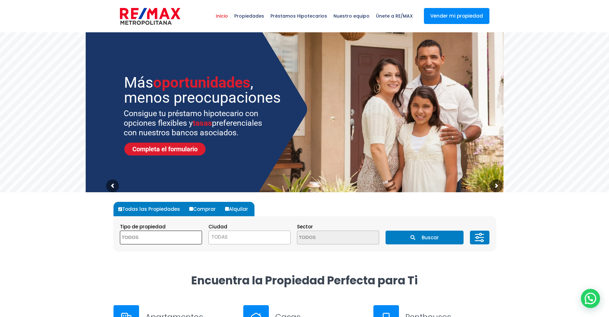
click at [183, 235] on span at bounding box center [161, 237] width 82 height 14
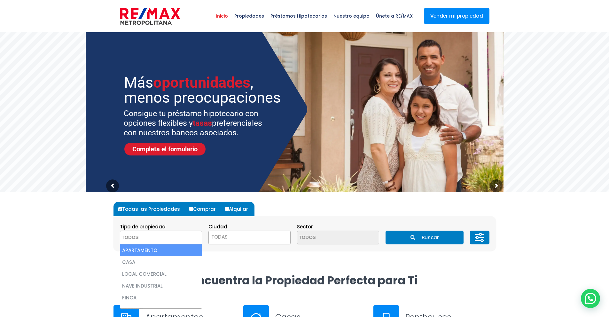
select select "apartment"
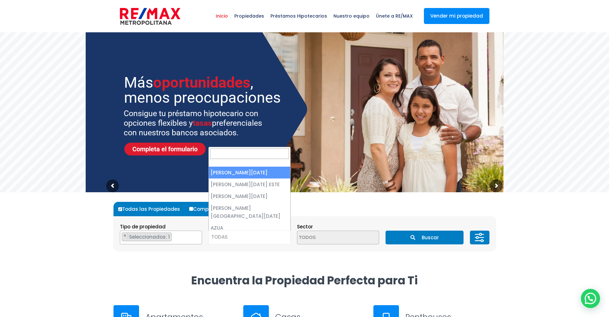
click at [227, 239] on span "TODAS" at bounding box center [219, 236] width 16 height 7
select select "1"
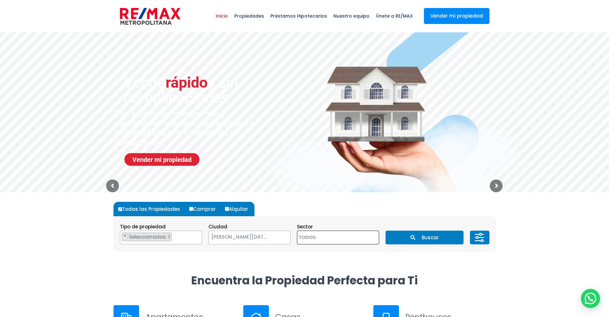
click at [321, 239] on textarea "Search" at bounding box center [328, 238] width 62 height 14
type textarea "gazcue"
select select "206"
click at [437, 237] on button "Buscar" at bounding box center [425, 237] width 78 height 14
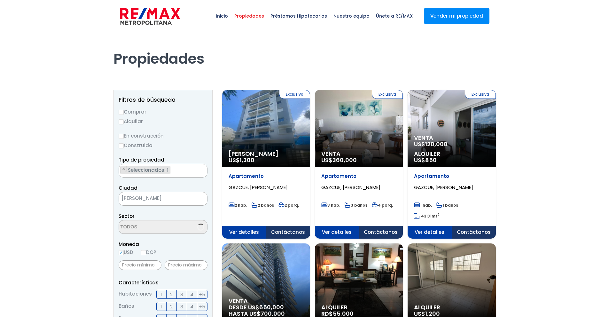
select select "206"
click at [120, 113] on input "Comprar" at bounding box center [121, 112] width 5 height 5
radio input "true"
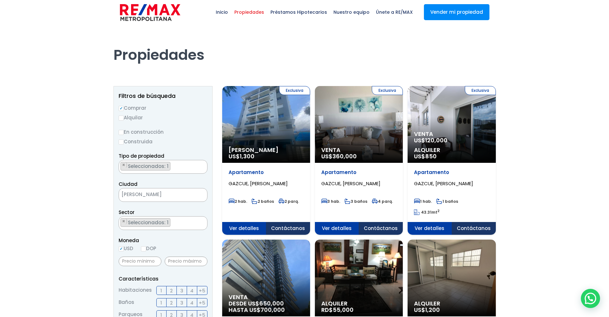
scroll to position [5, 0]
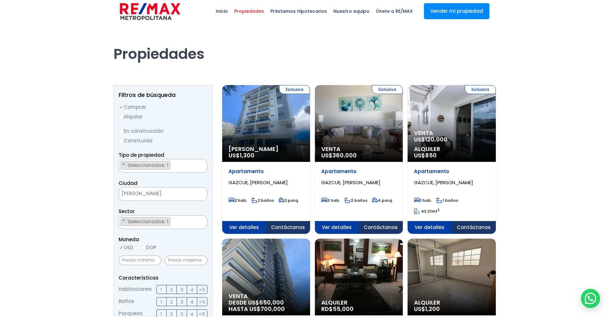
click at [304, 146] on p "Venta US$ 120,000" at bounding box center [266, 152] width 75 height 13
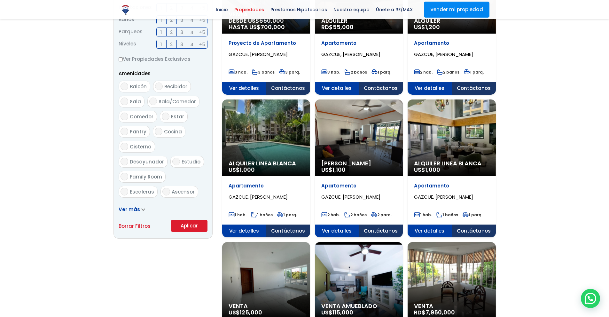
scroll to position [289, 0]
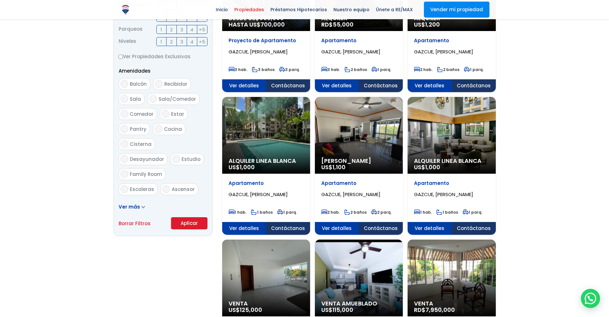
click at [123, 82] on input "Balcón" at bounding box center [125, 84] width 8 height 8
checkbox input "true"
click at [142, 206] on icon at bounding box center [143, 207] width 3 height 2
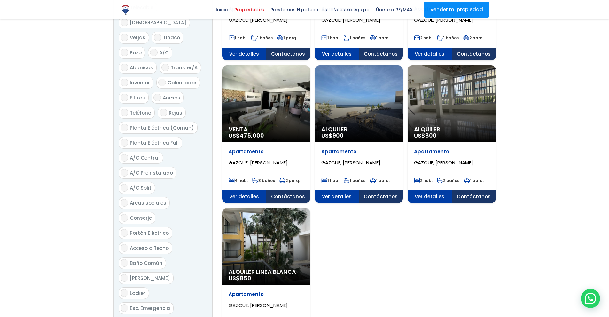
scroll to position [613, 0]
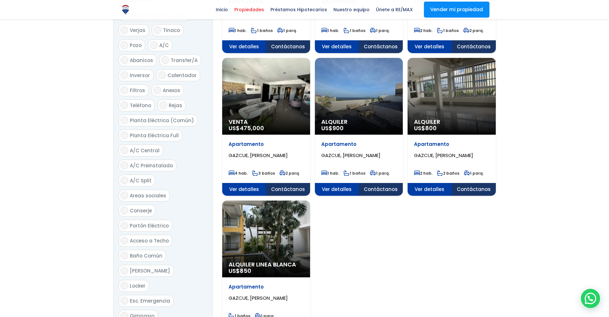
click at [120, 129] on label "Planta Eléctrica Full" at bounding box center [151, 135] width 64 height 12
click at [121, 131] on input "Planta Eléctrica Full" at bounding box center [125, 135] width 8 height 8
checkbox input "true"
click at [127, 116] on input "Planta Eléctrica (Común)" at bounding box center [125, 120] width 8 height 8
checkbox input "true"
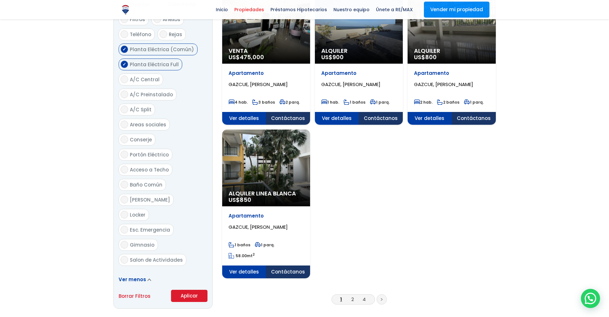
scroll to position [685, 0]
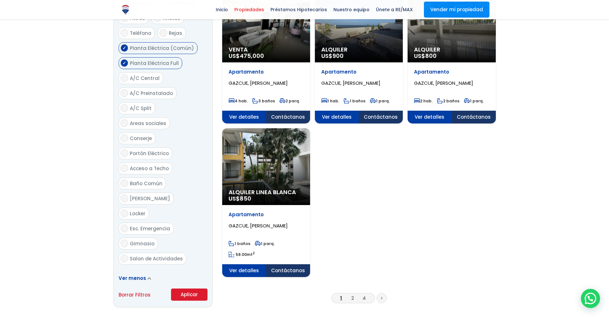
click at [201, 288] on button "Aplicar" at bounding box center [189, 294] width 36 height 12
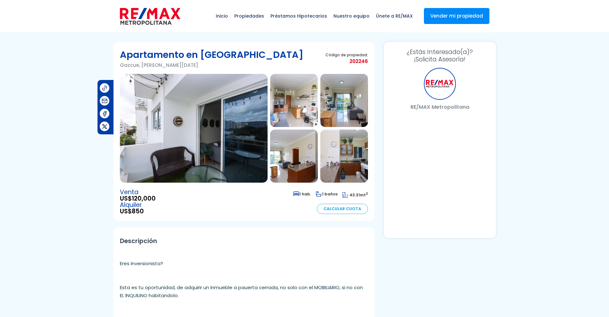
select select "US"
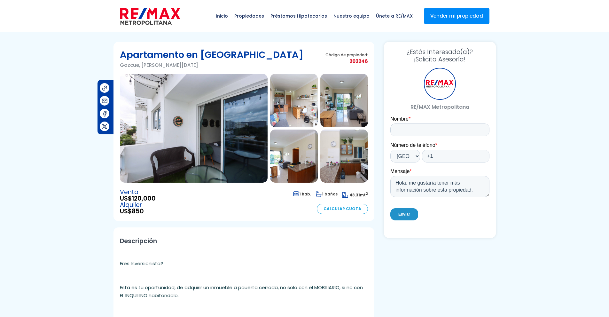
click at [230, 142] on img at bounding box center [194, 128] width 148 height 109
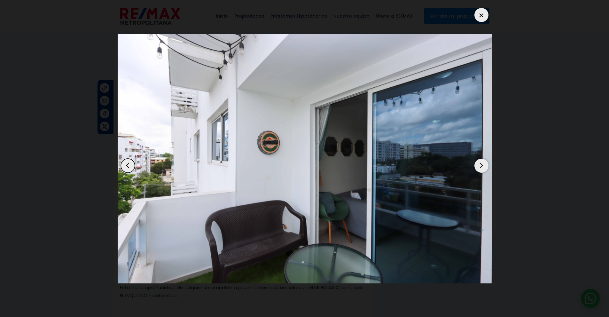
click at [487, 163] on div "Next slide" at bounding box center [481, 166] width 14 height 14
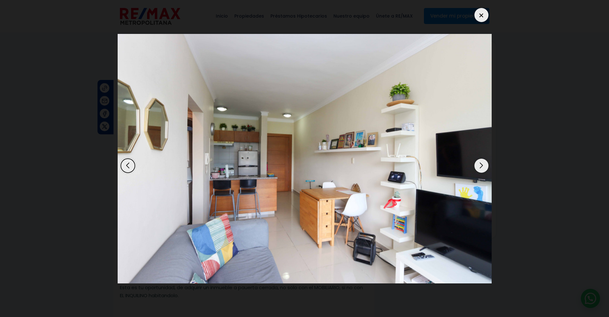
click at [487, 163] on div "Next slide" at bounding box center [481, 166] width 14 height 14
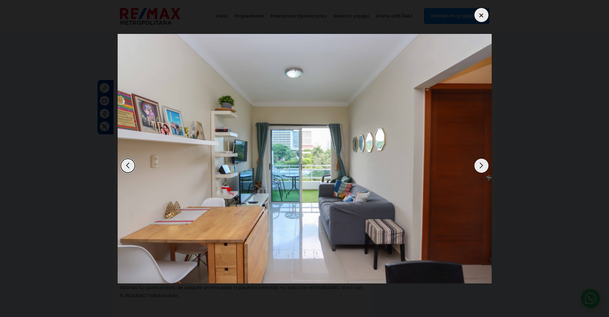
click at [487, 163] on div "Next slide" at bounding box center [481, 166] width 14 height 14
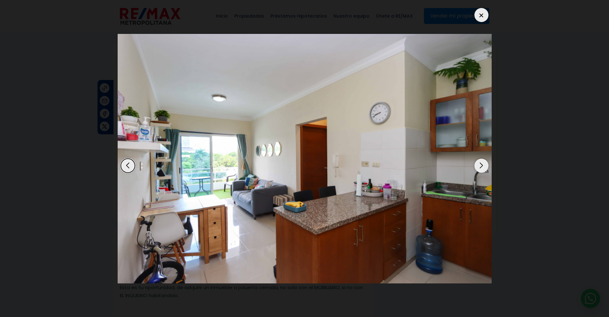
click at [487, 163] on div "Next slide" at bounding box center [481, 166] width 14 height 14
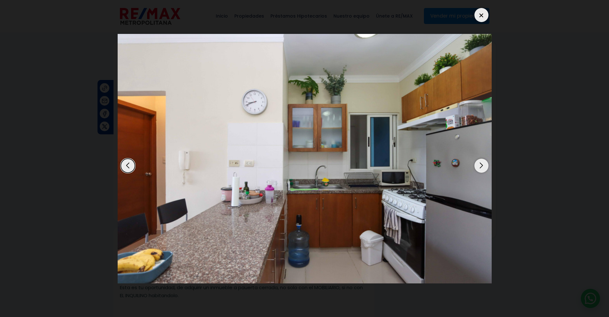
click at [487, 163] on div "Next slide" at bounding box center [481, 166] width 14 height 14
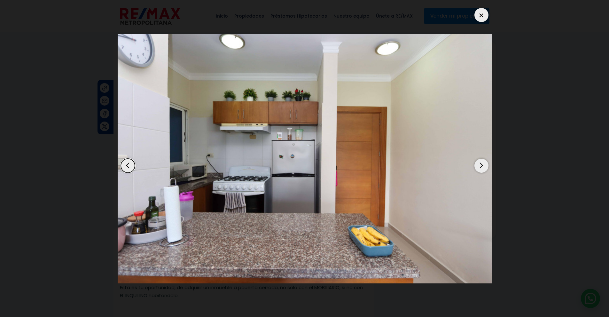
click at [487, 163] on div "Next slide" at bounding box center [481, 166] width 14 height 14
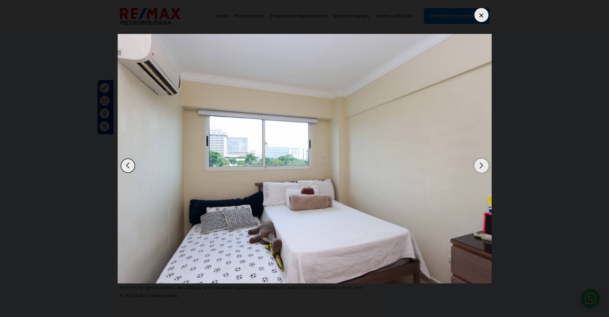
click at [487, 163] on div "Next slide" at bounding box center [481, 166] width 14 height 14
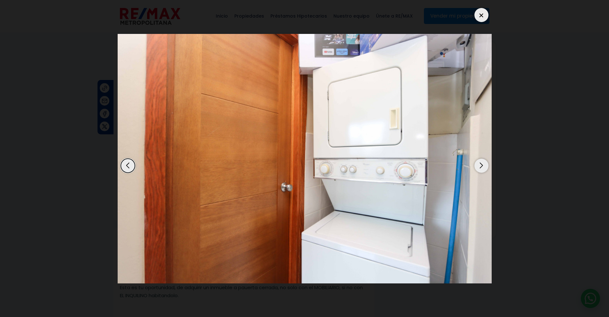
click at [487, 163] on div "Next slide" at bounding box center [481, 166] width 14 height 14
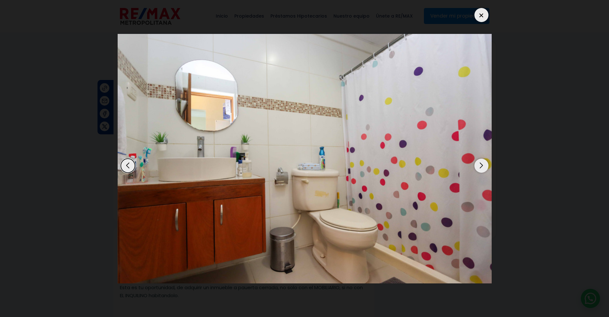
click at [487, 163] on div "Next slide" at bounding box center [481, 166] width 14 height 14
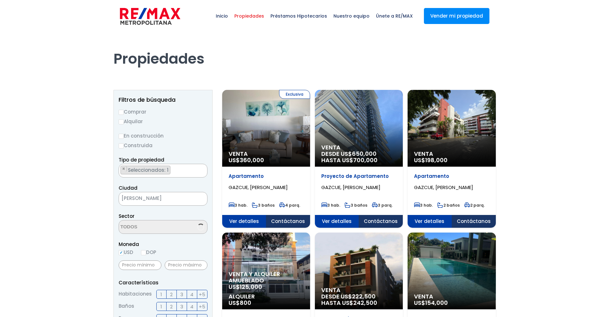
select select "206"
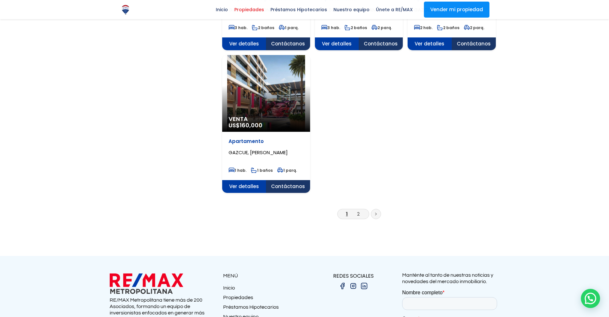
scroll to position [750, 0]
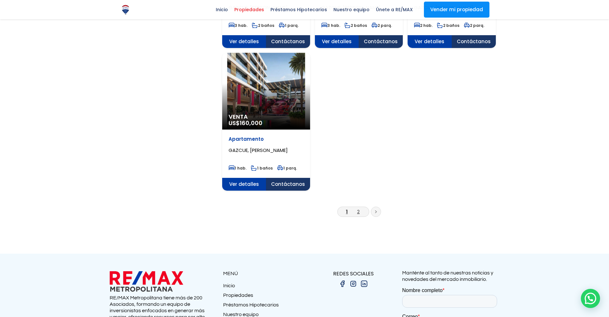
click at [359, 211] on link "2" at bounding box center [358, 211] width 3 height 7
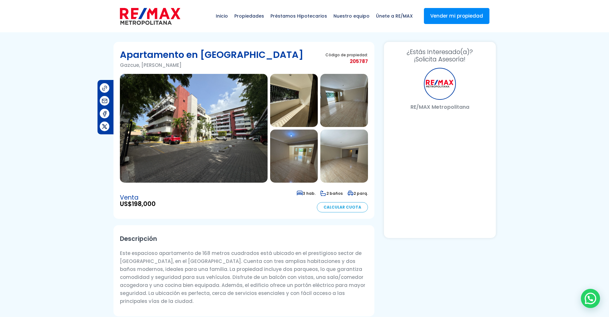
select select "US"
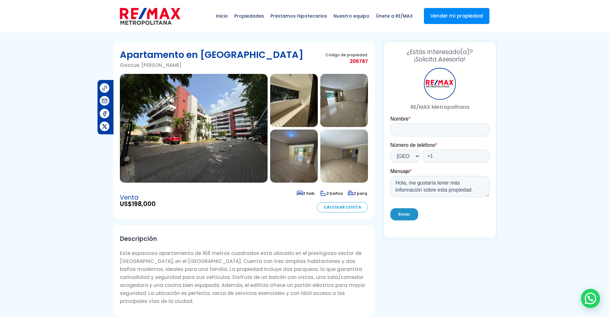
click at [222, 115] on img at bounding box center [194, 128] width 148 height 109
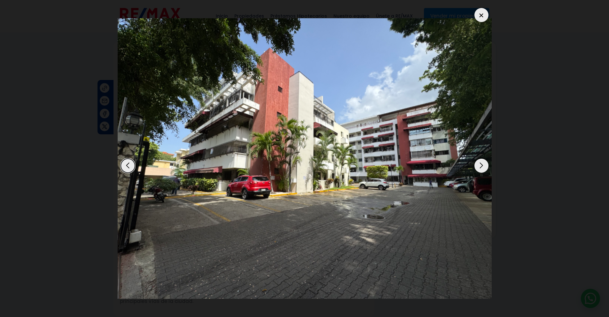
click at [480, 166] on div "Next slide" at bounding box center [481, 166] width 14 height 14
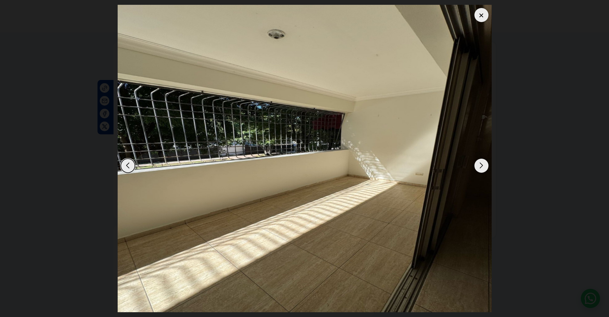
click at [480, 166] on div "Next slide" at bounding box center [481, 166] width 14 height 14
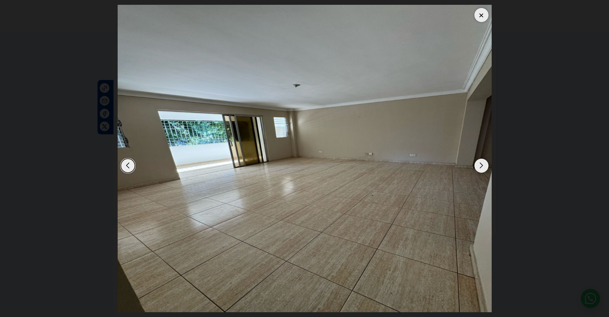
click at [480, 166] on div "Next slide" at bounding box center [481, 166] width 14 height 14
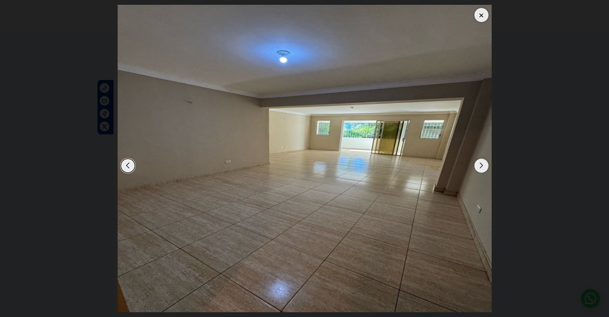
click at [480, 166] on div "Next slide" at bounding box center [481, 166] width 14 height 14
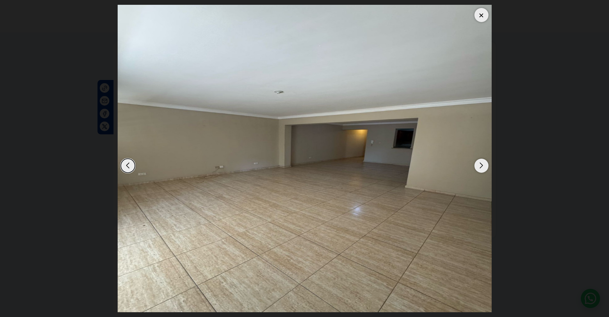
click at [480, 166] on div "Next slide" at bounding box center [481, 166] width 14 height 14
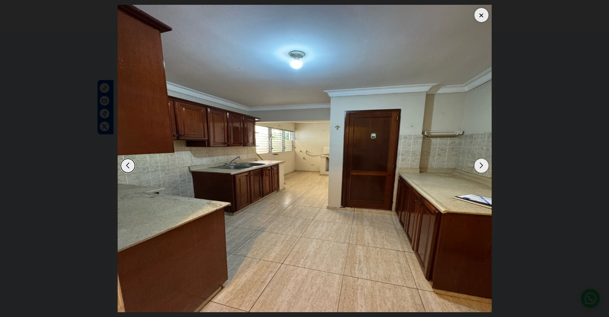
click at [480, 166] on div "Next slide" at bounding box center [481, 166] width 14 height 14
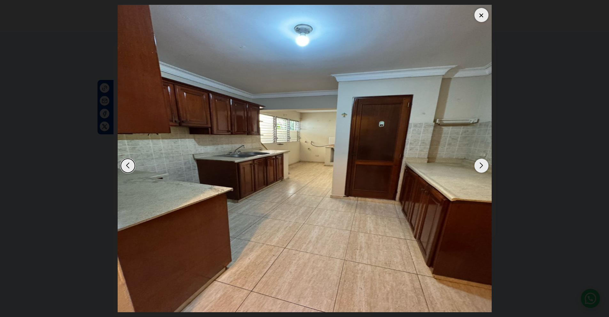
click at [480, 166] on div "Next slide" at bounding box center [481, 166] width 14 height 14
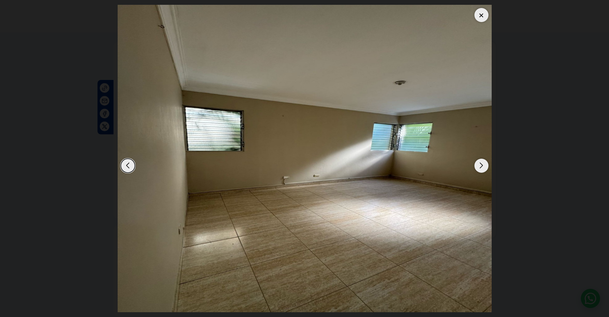
click at [480, 166] on div "Next slide" at bounding box center [481, 166] width 14 height 14
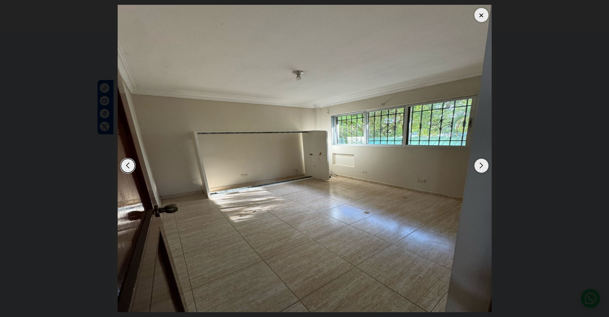
click at [480, 166] on div "Next slide" at bounding box center [481, 166] width 14 height 14
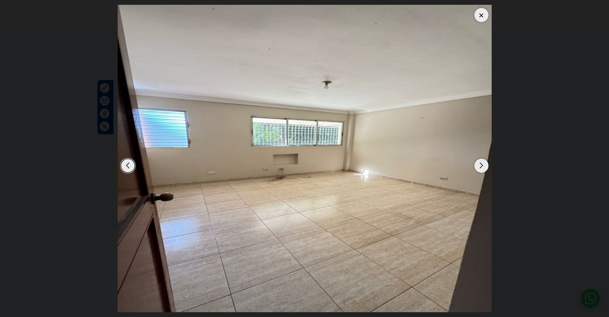
click at [480, 166] on div "Next slide" at bounding box center [481, 166] width 14 height 14
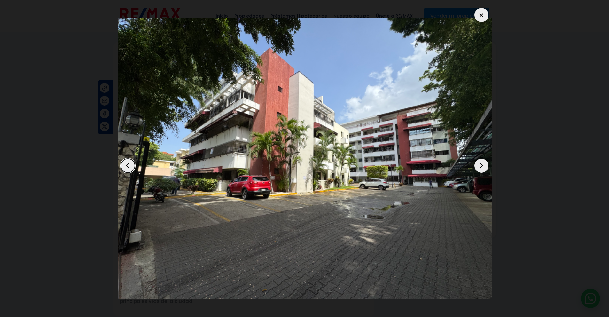
click at [482, 11] on div at bounding box center [481, 15] width 14 height 14
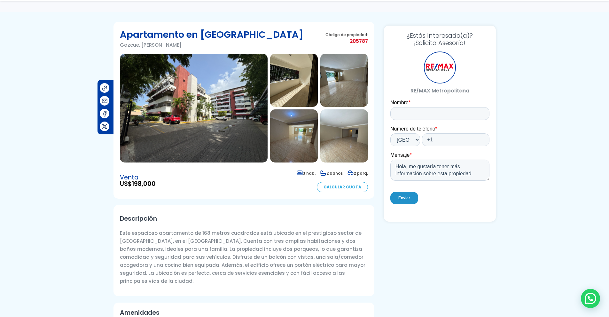
scroll to position [110, 0]
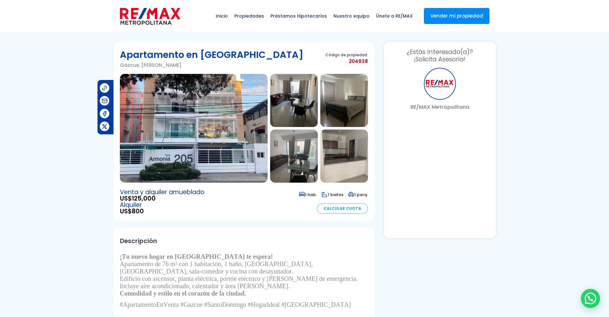
select select "US"
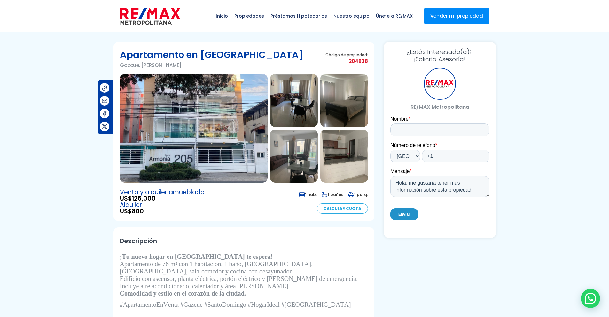
click at [235, 152] on img at bounding box center [194, 128] width 148 height 109
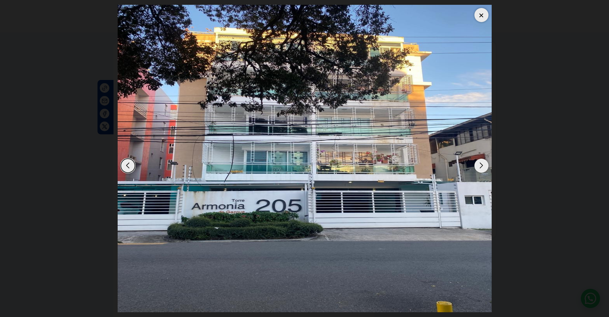
click at [479, 168] on div "Next slide" at bounding box center [481, 166] width 14 height 14
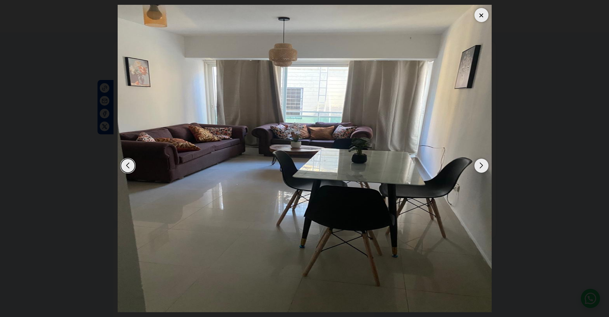
click at [479, 168] on div "Next slide" at bounding box center [481, 166] width 14 height 14
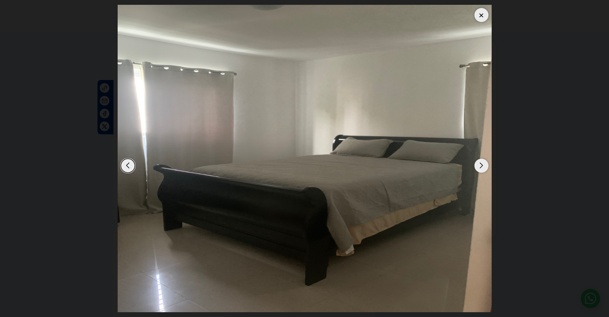
click at [479, 168] on div "Next slide" at bounding box center [481, 166] width 14 height 14
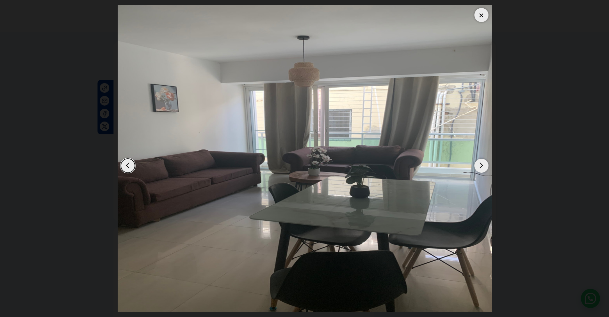
click at [479, 168] on div "Next slide" at bounding box center [481, 166] width 14 height 14
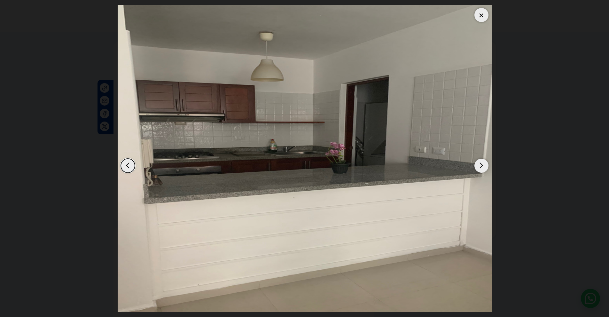
click at [479, 168] on div "Next slide" at bounding box center [481, 166] width 14 height 14
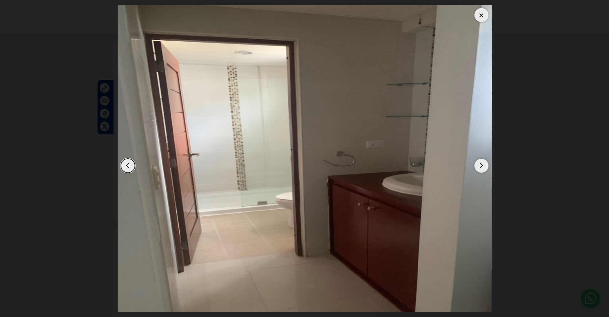
click at [479, 168] on div "Next slide" at bounding box center [481, 166] width 14 height 14
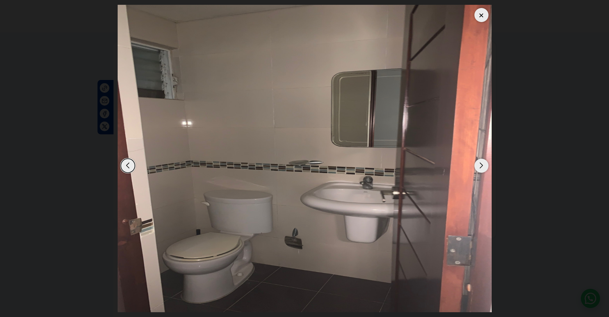
click at [479, 168] on div "Next slide" at bounding box center [481, 166] width 14 height 14
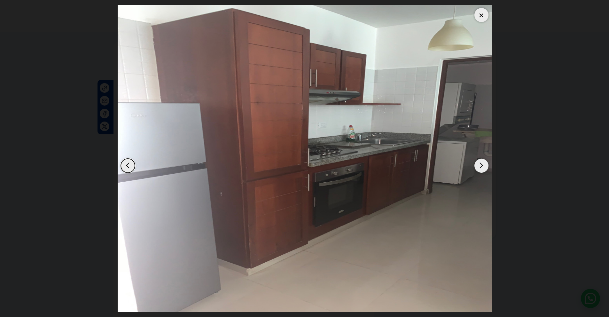
click at [479, 168] on div "Next slide" at bounding box center [481, 166] width 14 height 14
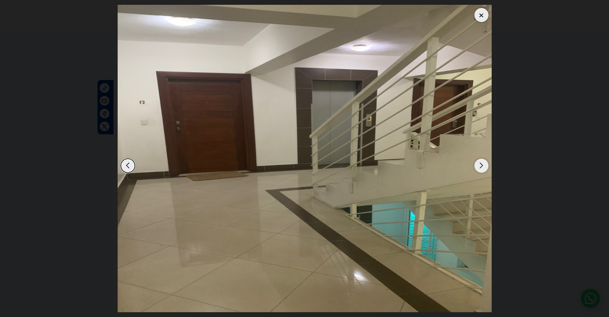
click at [479, 168] on div "Next slide" at bounding box center [481, 166] width 14 height 14
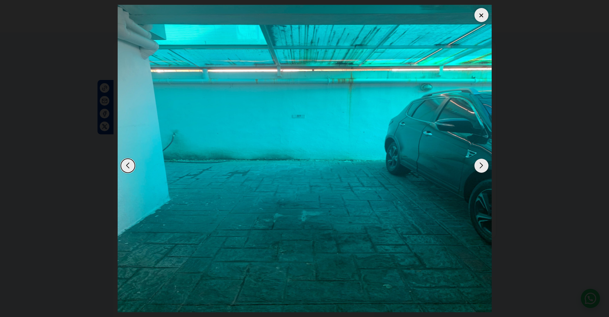
click at [479, 168] on div "Next slide" at bounding box center [481, 166] width 14 height 14
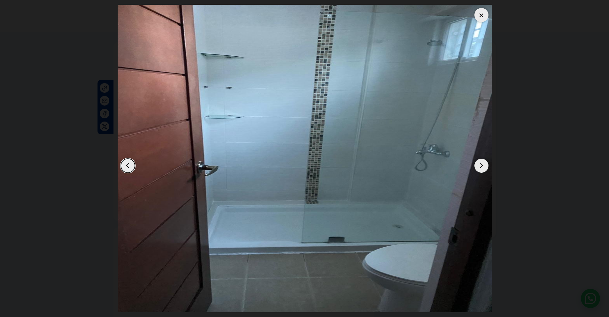
click at [479, 168] on div "Next slide" at bounding box center [481, 166] width 14 height 14
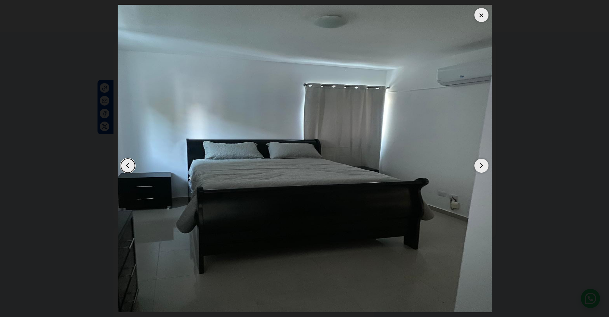
click at [479, 168] on div "Next slide" at bounding box center [481, 166] width 14 height 14
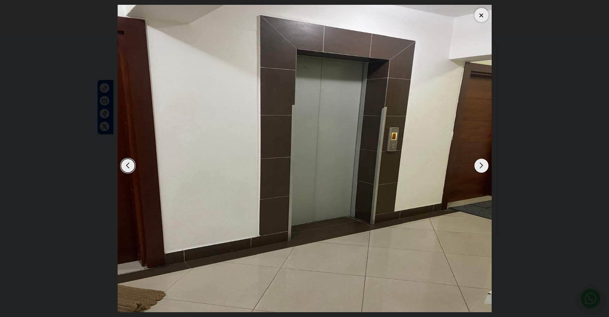
click at [479, 168] on div "Next slide" at bounding box center [481, 166] width 14 height 14
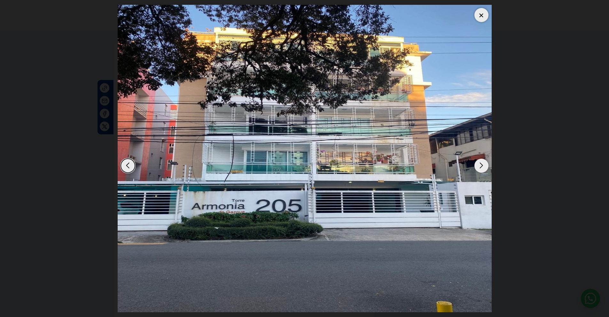
click at [481, 16] on div at bounding box center [481, 15] width 14 height 14
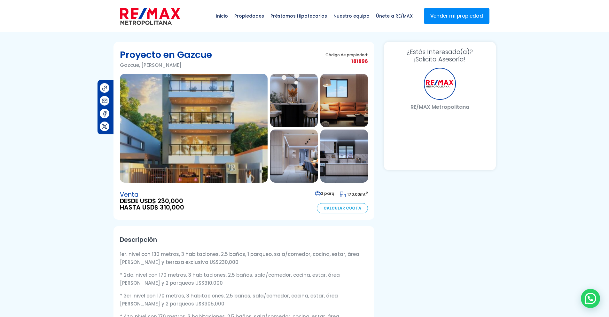
select select "US"
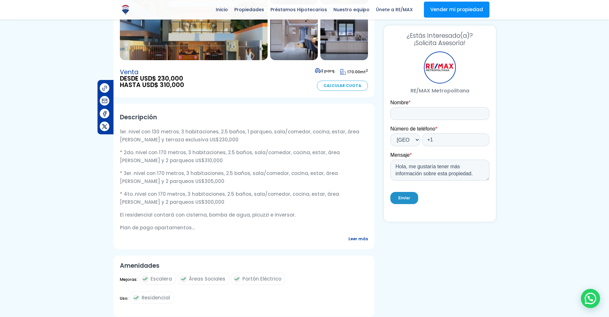
scroll to position [129, 0]
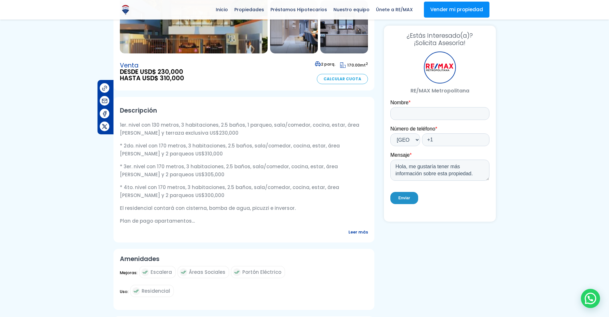
click at [360, 230] on span "Leer más" at bounding box center [357, 232] width 19 height 8
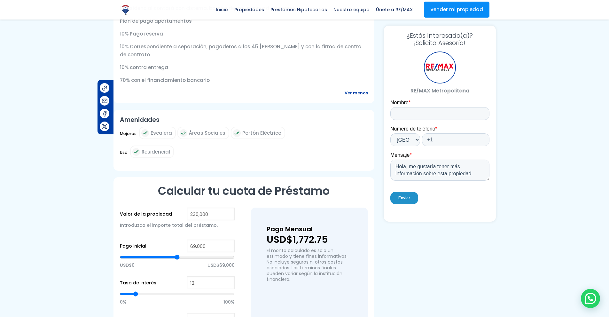
scroll to position [0, 0]
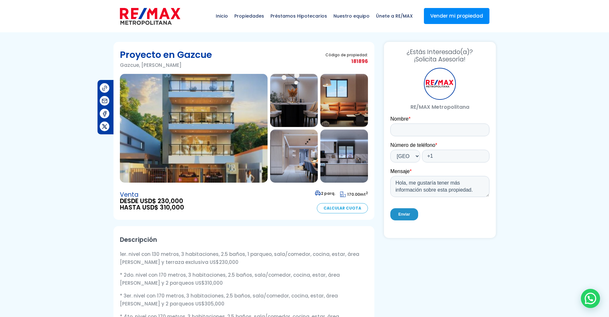
click at [219, 125] on img at bounding box center [194, 128] width 148 height 109
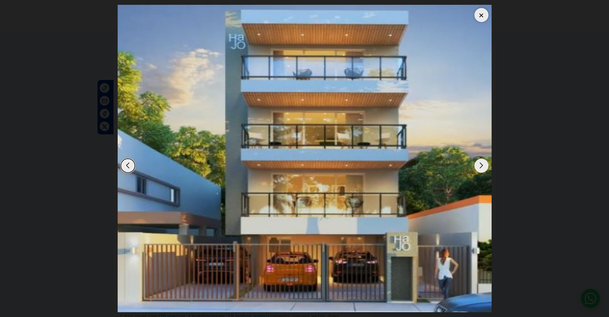
click at [481, 165] on div "Next slide" at bounding box center [481, 166] width 14 height 14
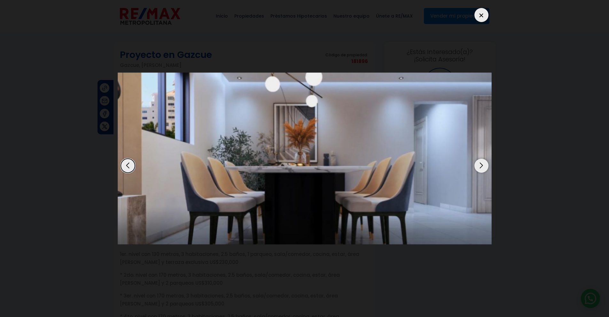
click at [481, 165] on div "Next slide" at bounding box center [481, 166] width 14 height 14
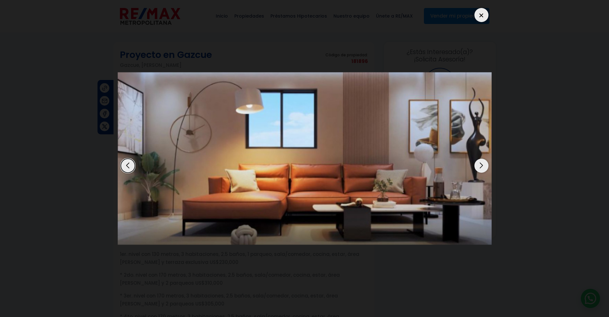
click at [481, 165] on div "Next slide" at bounding box center [481, 166] width 14 height 14
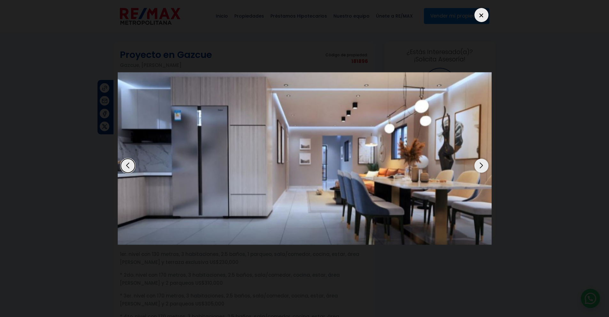
click at [481, 165] on div "Next slide" at bounding box center [481, 166] width 14 height 14
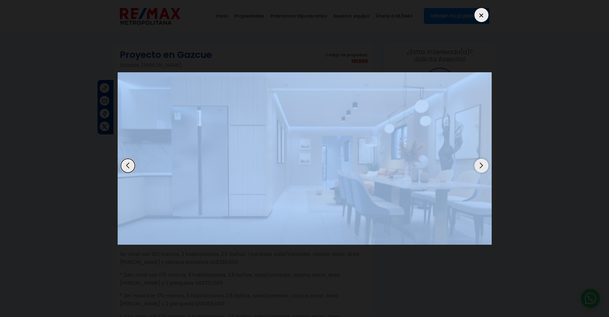
click at [481, 165] on div "Next slide" at bounding box center [481, 166] width 14 height 14
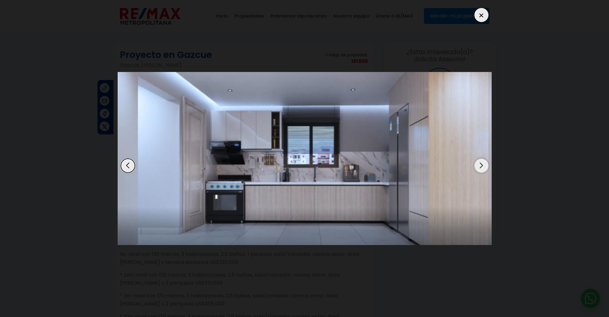
click at [481, 165] on div "Next slide" at bounding box center [481, 166] width 14 height 14
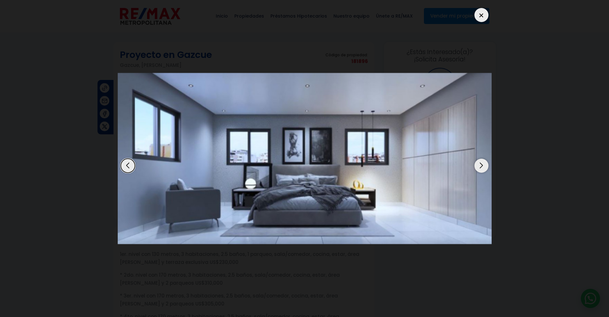
click at [446, 201] on img "6 / 6" at bounding box center [305, 158] width 374 height 171
click at [482, 165] on div "Next slide" at bounding box center [481, 166] width 14 height 14
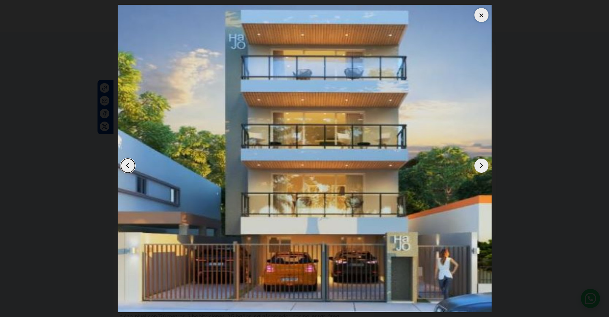
click at [482, 165] on div "Next slide" at bounding box center [481, 166] width 14 height 14
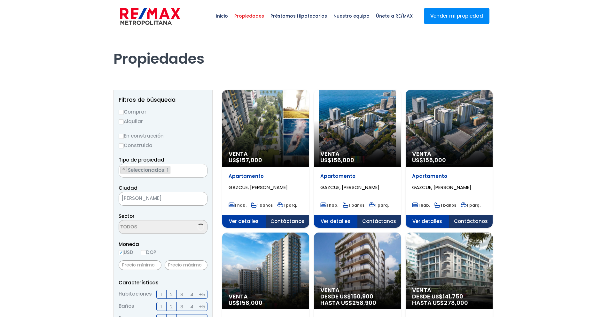
scroll to position [640, 0]
select select "206"
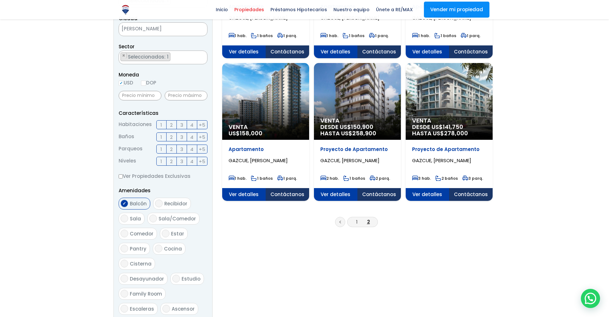
scroll to position [171, 0]
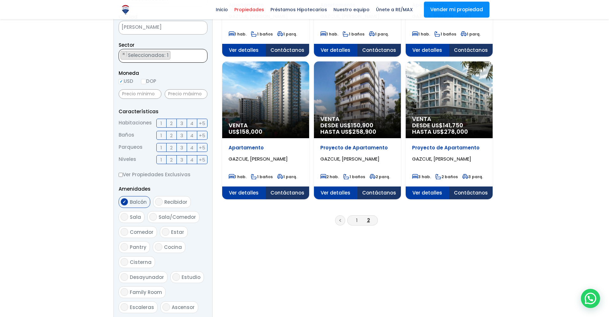
click at [186, 59] on ul "× Seleccionados: 1" at bounding box center [159, 56] width 80 height 14
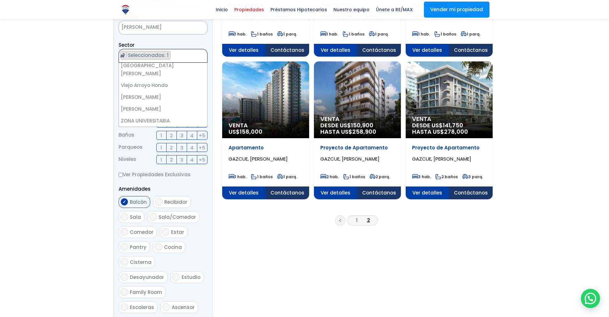
scroll to position [0, 0]
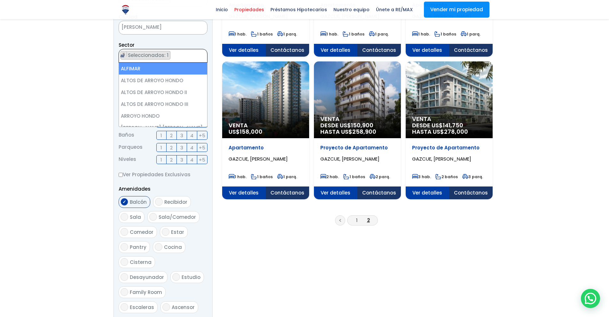
type textarea "a"
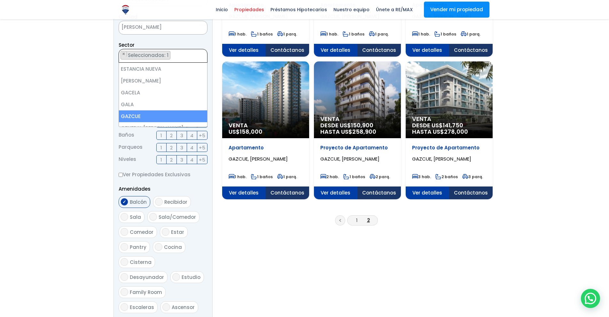
select select
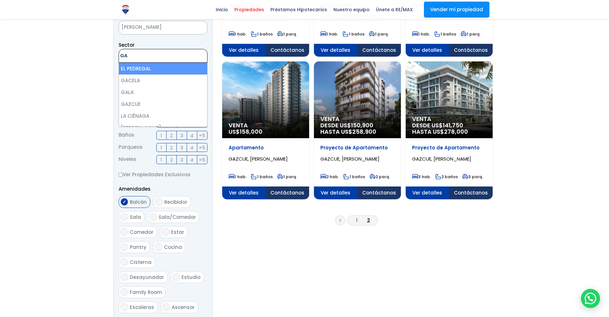
type textarea "G"
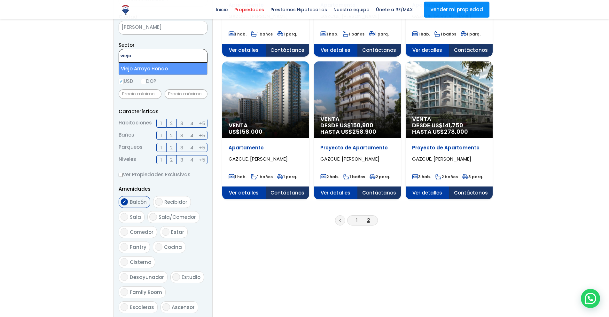
type textarea "viejo"
select select "16301"
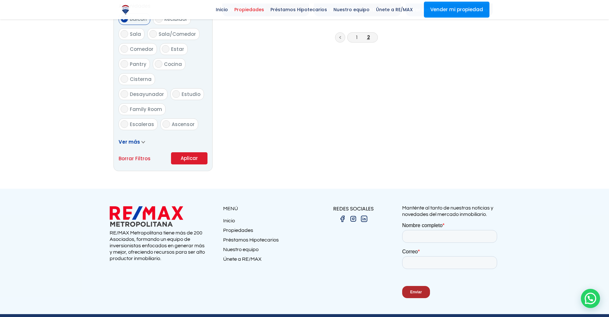
scroll to position [358, 0]
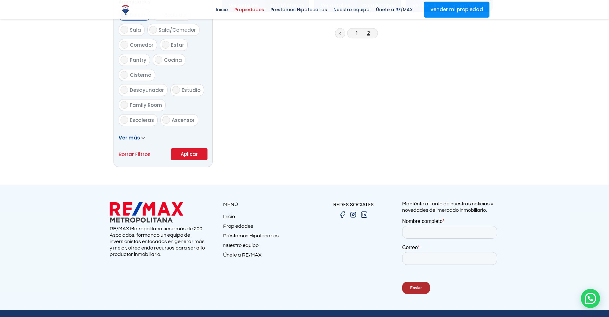
click at [183, 154] on button "Aplicar" at bounding box center [189, 154] width 36 height 12
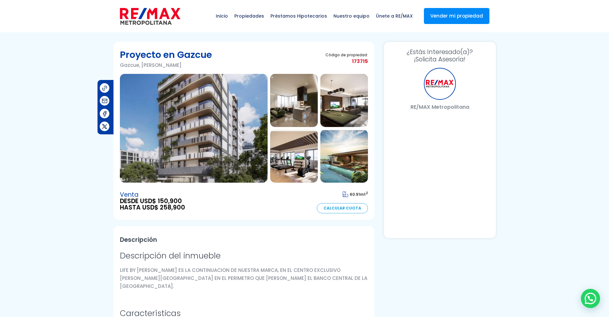
select select "US"
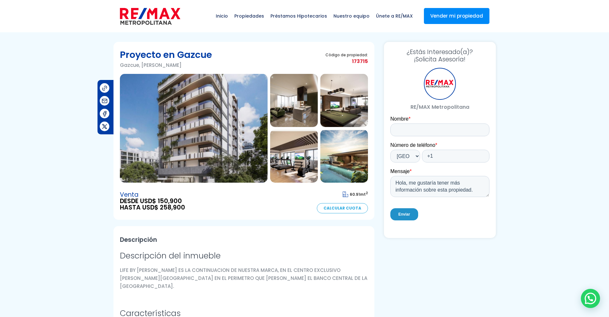
click at [292, 101] on img at bounding box center [294, 100] width 48 height 53
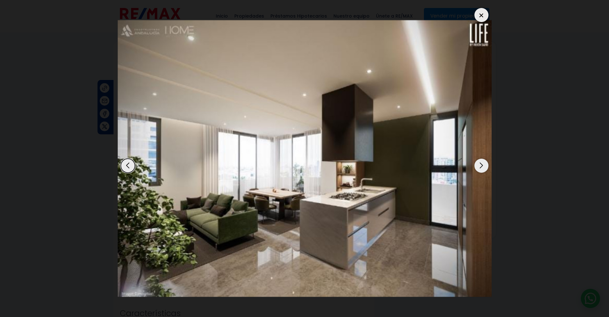
click at [480, 163] on div "Next slide" at bounding box center [481, 166] width 14 height 14
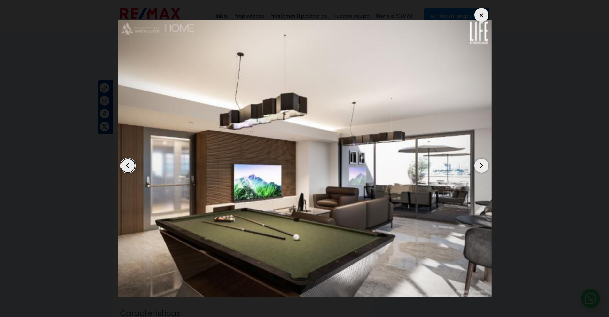
click at [480, 163] on div "Next slide" at bounding box center [481, 166] width 14 height 14
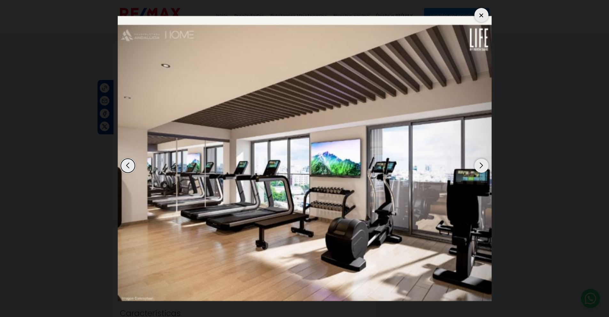
click at [480, 163] on div "Next slide" at bounding box center [481, 166] width 14 height 14
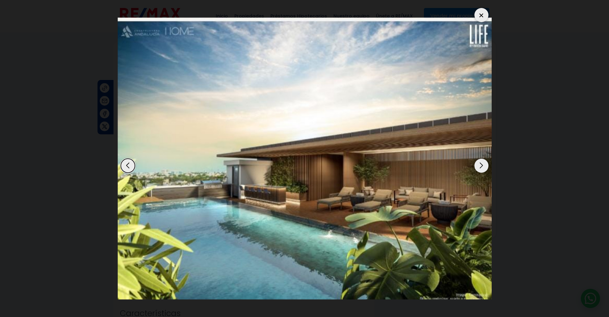
click at [480, 163] on div "Next slide" at bounding box center [481, 166] width 14 height 14
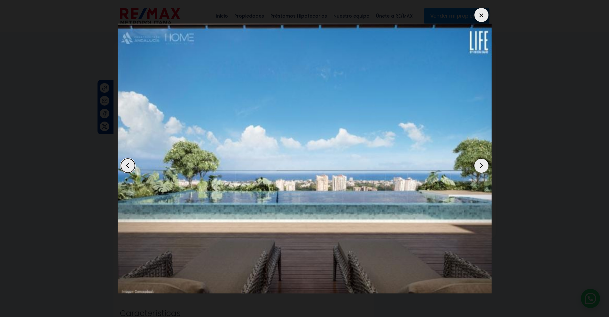
click at [480, 163] on div "Next slide" at bounding box center [481, 166] width 14 height 14
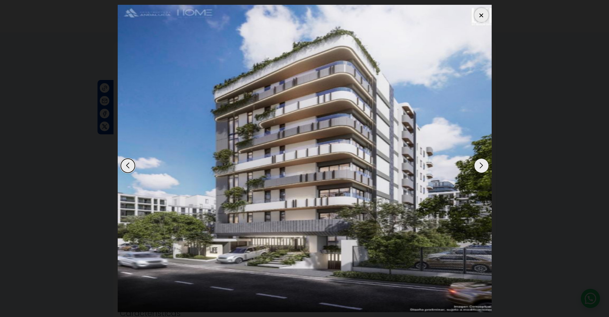
click at [480, 163] on div "Next slide" at bounding box center [481, 166] width 14 height 14
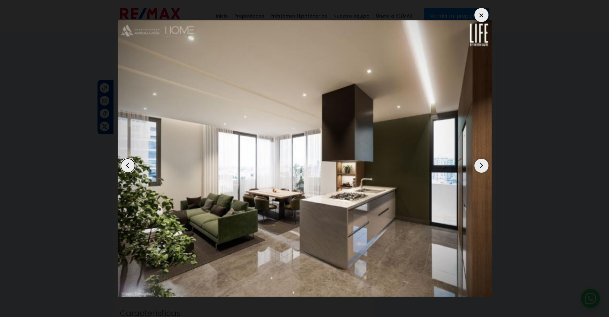
click at [480, 163] on div "Next slide" at bounding box center [481, 166] width 14 height 14
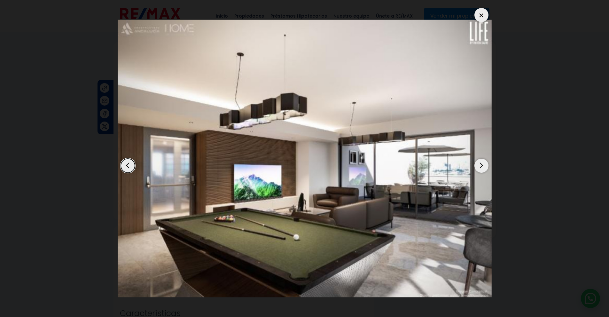
click at [129, 166] on div "Previous slide" at bounding box center [128, 166] width 14 height 14
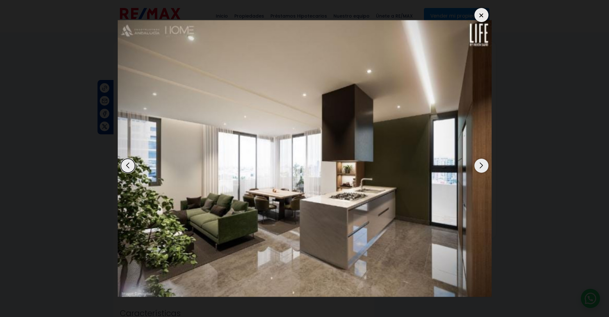
click at [480, 165] on div "Next slide" at bounding box center [481, 166] width 14 height 14
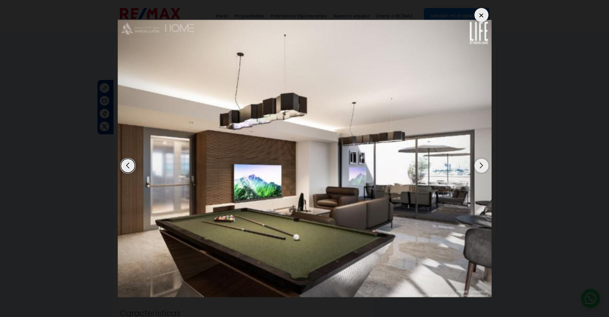
click at [480, 165] on div "Next slide" at bounding box center [481, 166] width 14 height 14
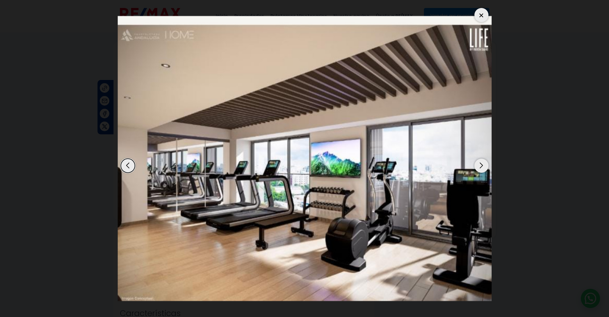
click at [480, 165] on div "Next slide" at bounding box center [481, 166] width 14 height 14
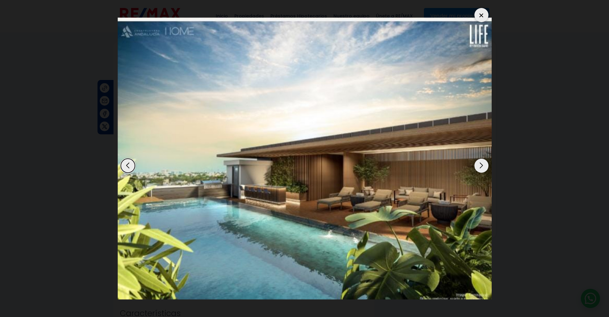
click at [480, 15] on div at bounding box center [481, 15] width 14 height 14
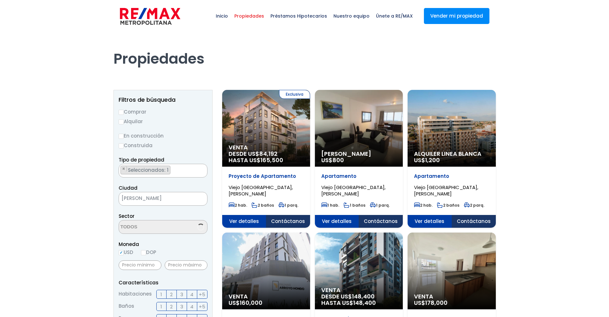
select select "16301"
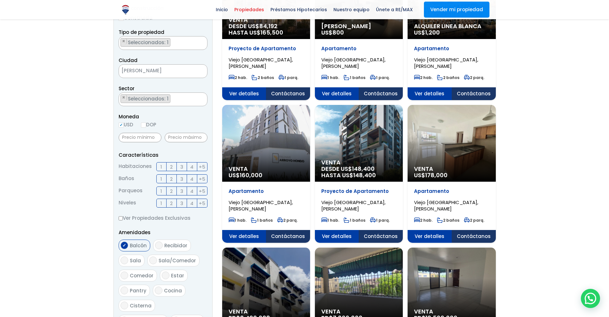
scroll to position [127, 0]
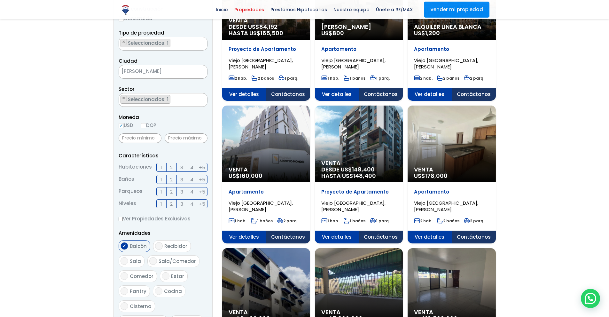
click at [266, 101] on span "Ver detalles" at bounding box center [244, 94] width 44 height 13
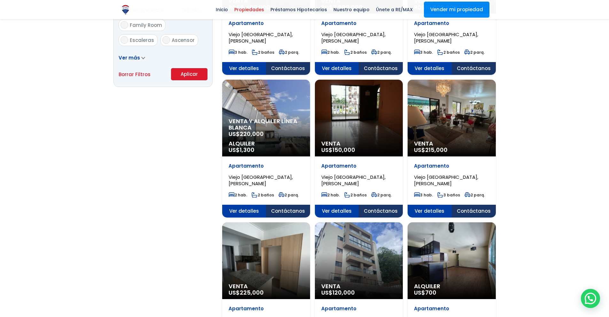
scroll to position [445, 0]
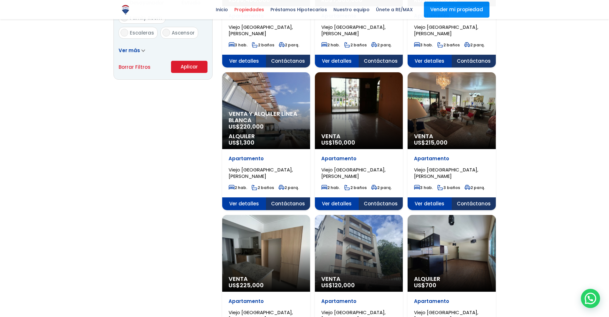
drag, startPoint x: 279, startPoint y: 135, endPoint x: 245, endPoint y: 203, distance: 76.3
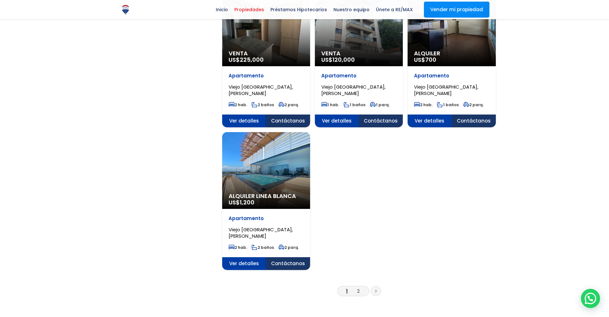
scroll to position [664, 0]
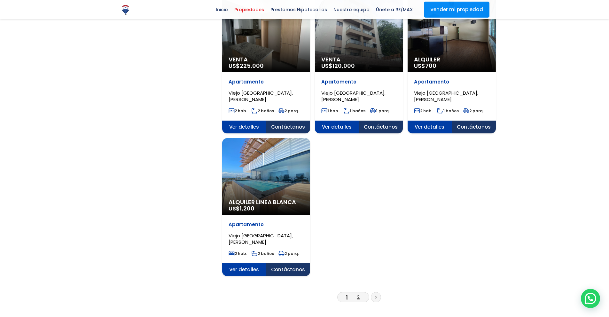
click at [359, 297] on link "2" at bounding box center [358, 296] width 3 height 7
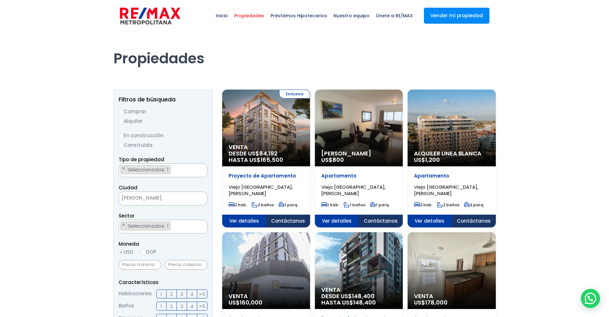
scroll to position [0, 0]
click at [124, 169] on span "×" at bounding box center [123, 169] width 3 height 6
select select
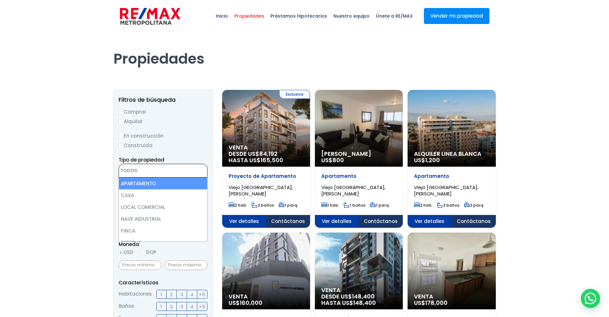
click at [138, 170] on textarea "Search" at bounding box center [150, 171] width 62 height 14
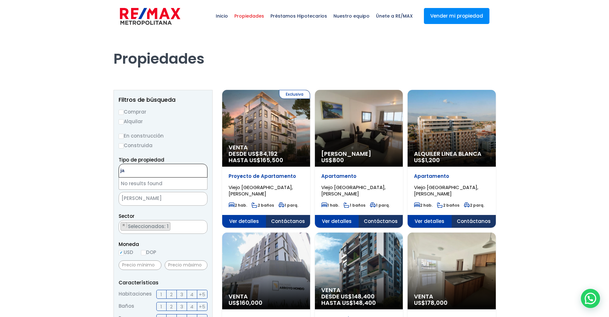
type textarea "j"
type textarea "cabarete"
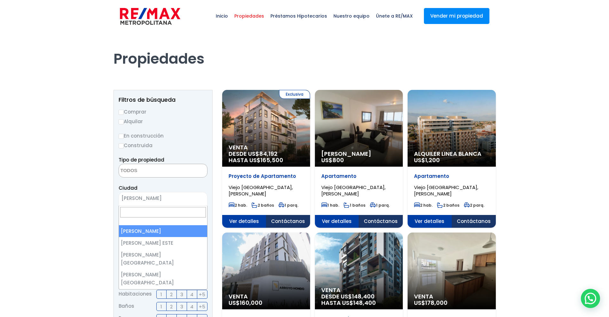
click at [167, 199] on span "SANTO DOMINGO DE GUZMÁN" at bounding box center [155, 198] width 72 height 9
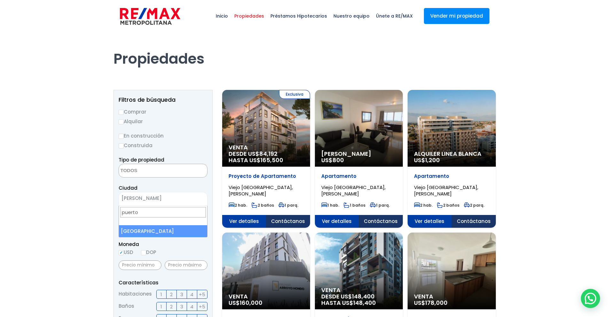
type input "puerto"
select select "81"
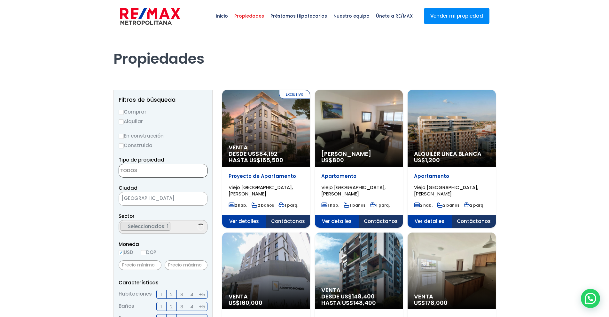
click at [162, 173] on textarea "Search" at bounding box center [150, 171] width 62 height 14
click at [152, 225] on textarea "Search" at bounding box center [150, 227] width 62 height 14
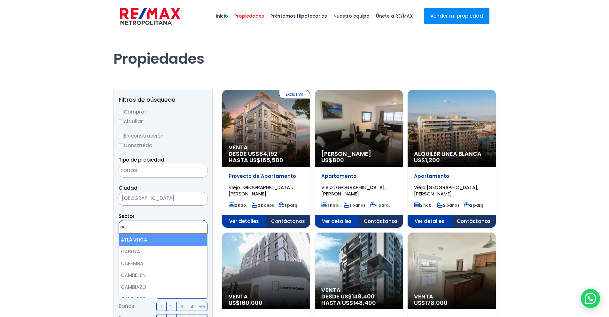
type textarea "c"
type textarea "s"
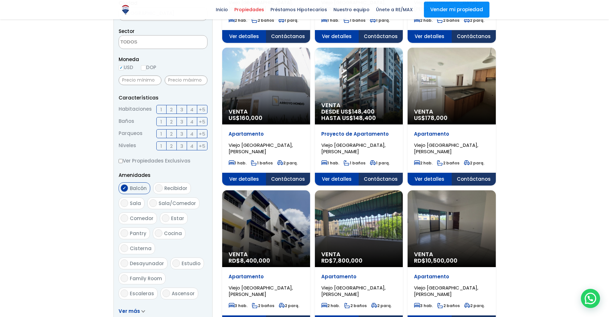
scroll to position [0, 0]
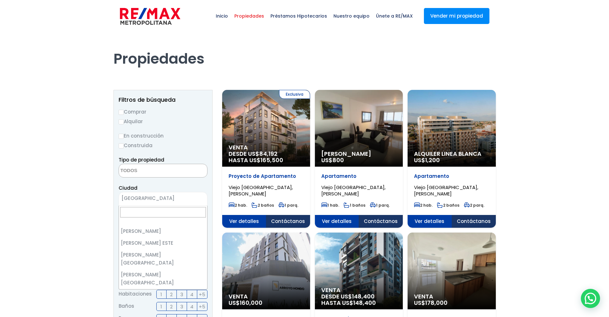
click at [169, 196] on span "PUERTO PLATA" at bounding box center [155, 198] width 72 height 9
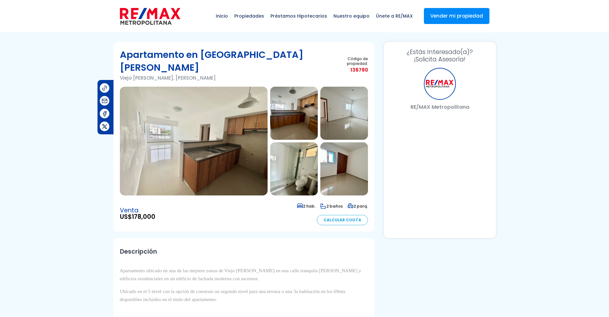
select select "US"
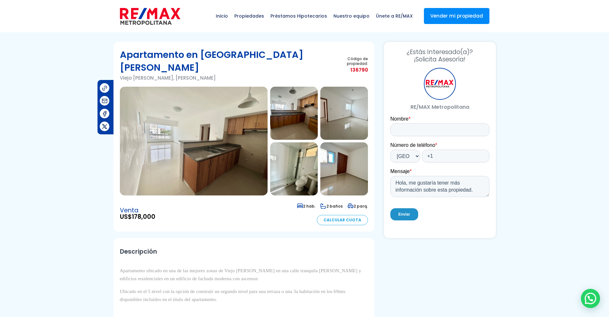
click at [229, 130] on img at bounding box center [194, 141] width 148 height 109
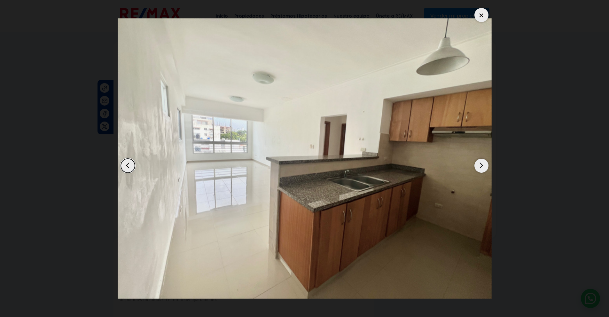
click at [482, 166] on div "Next slide" at bounding box center [481, 166] width 14 height 14
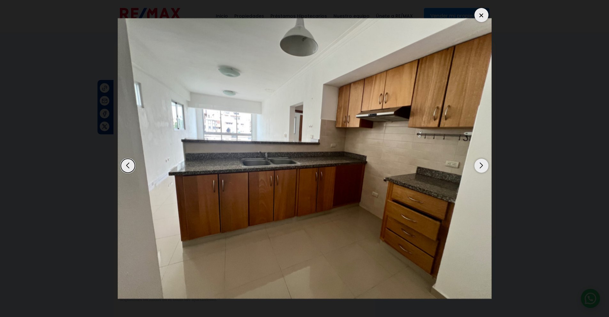
click at [482, 166] on div "Next slide" at bounding box center [481, 166] width 14 height 14
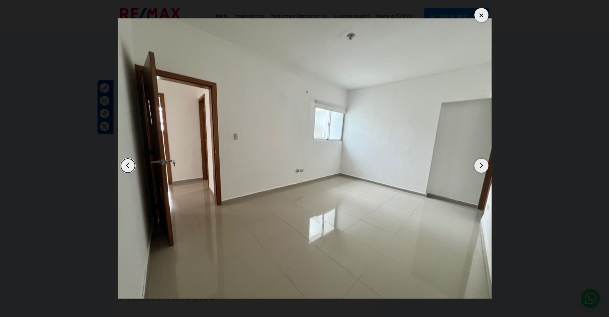
click at [482, 166] on div "Next slide" at bounding box center [481, 166] width 14 height 14
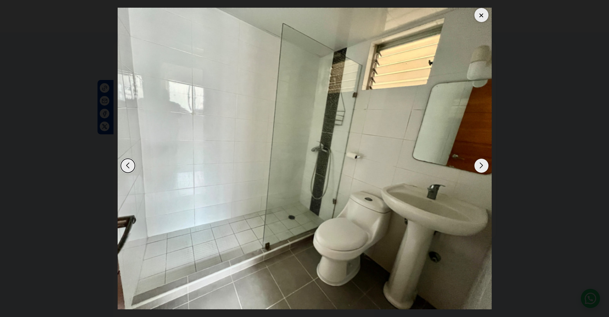
click at [482, 166] on div "Next slide" at bounding box center [481, 166] width 14 height 14
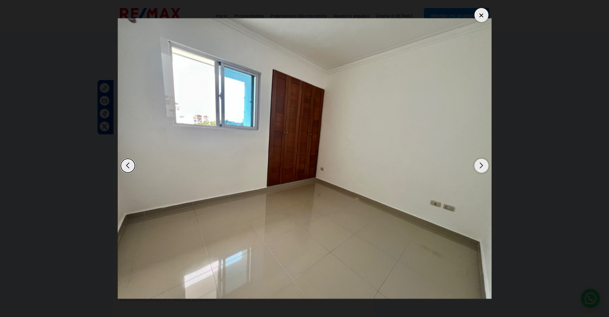
click at [482, 166] on div "Next slide" at bounding box center [481, 166] width 14 height 14
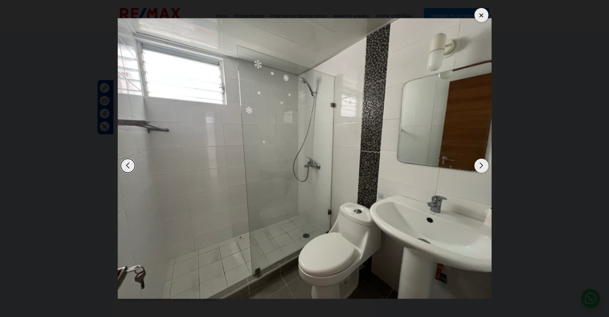
click at [482, 166] on div "Next slide" at bounding box center [481, 166] width 14 height 14
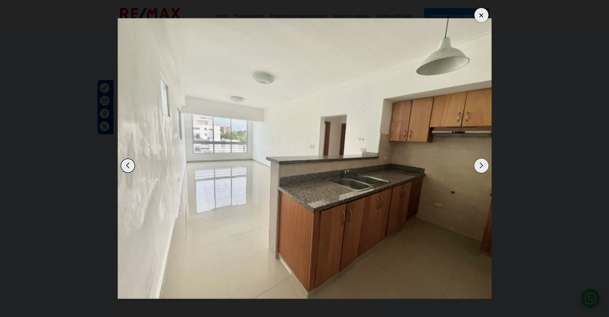
click at [482, 166] on div "Next slide" at bounding box center [481, 166] width 14 height 14
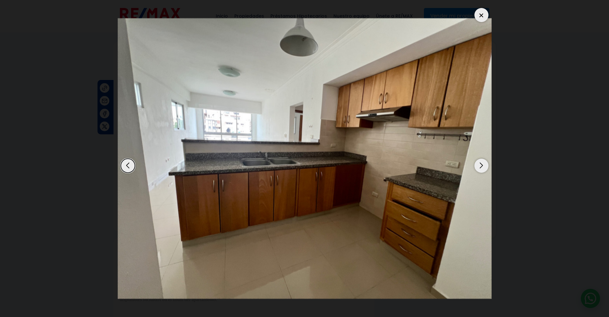
click at [482, 166] on div "Next slide" at bounding box center [481, 166] width 14 height 14
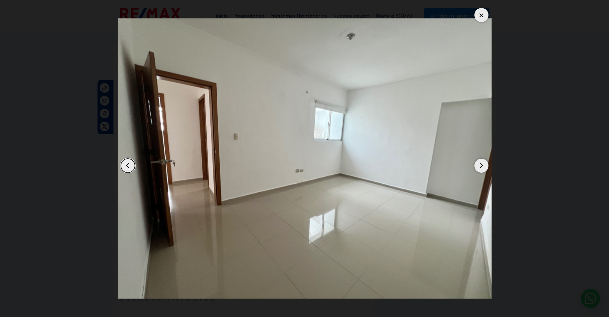
click at [482, 166] on div "Next slide" at bounding box center [481, 166] width 14 height 14
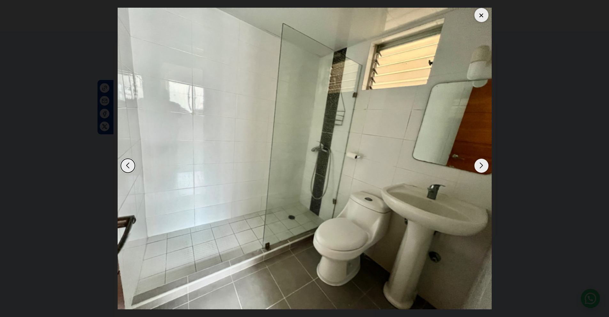
click at [482, 166] on div "Next slide" at bounding box center [481, 166] width 14 height 14
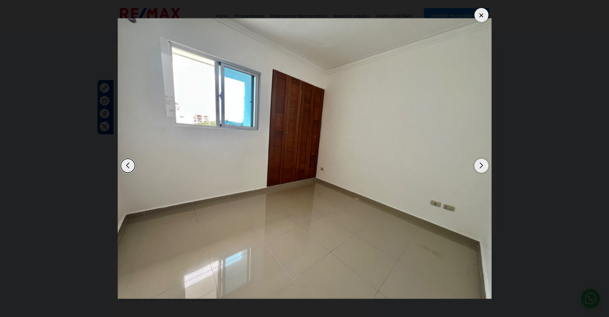
click at [482, 166] on div "Next slide" at bounding box center [481, 166] width 14 height 14
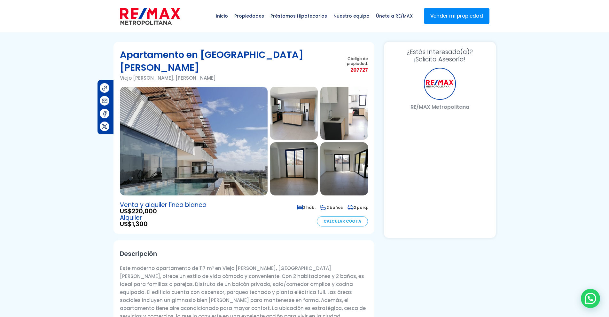
select select "US"
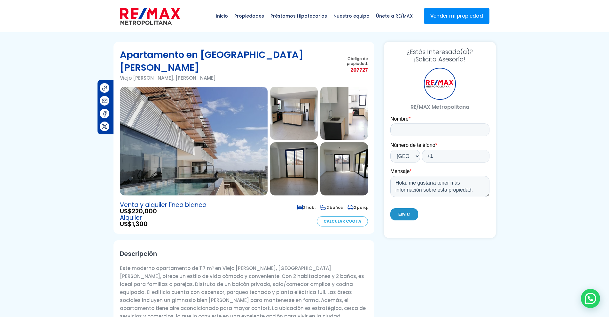
click at [222, 119] on img at bounding box center [194, 141] width 148 height 109
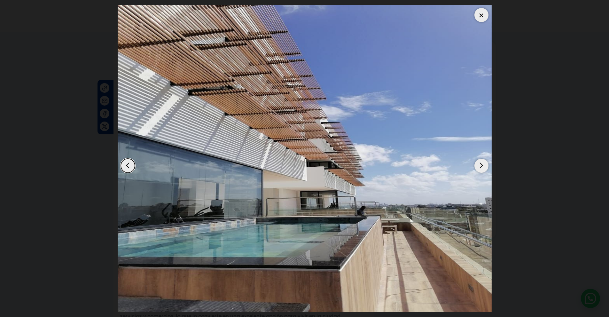
click at [481, 165] on div "Next slide" at bounding box center [481, 166] width 14 height 14
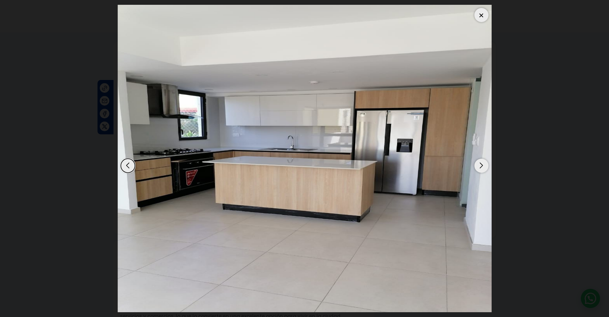
click at [481, 165] on div "Next slide" at bounding box center [481, 166] width 14 height 14
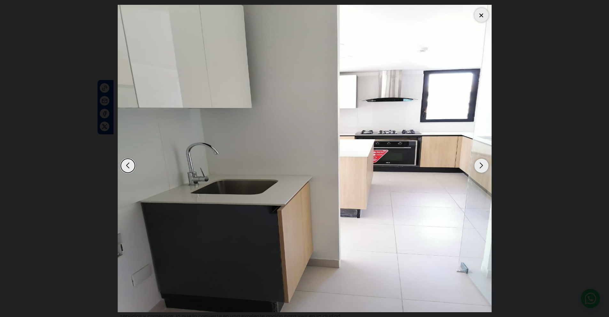
click at [481, 165] on div "Next slide" at bounding box center [481, 166] width 14 height 14
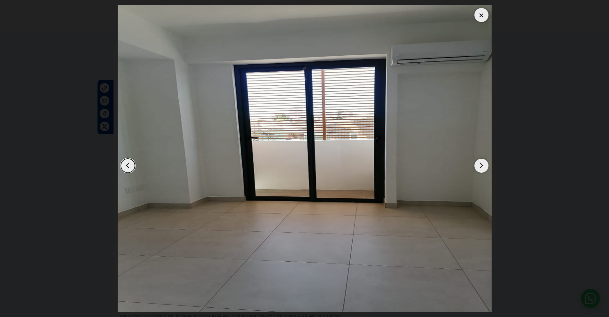
click at [481, 165] on div "Next slide" at bounding box center [481, 166] width 14 height 14
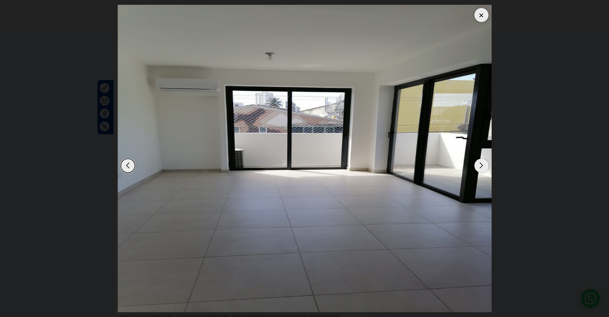
click at [481, 165] on div "Next slide" at bounding box center [481, 166] width 14 height 14
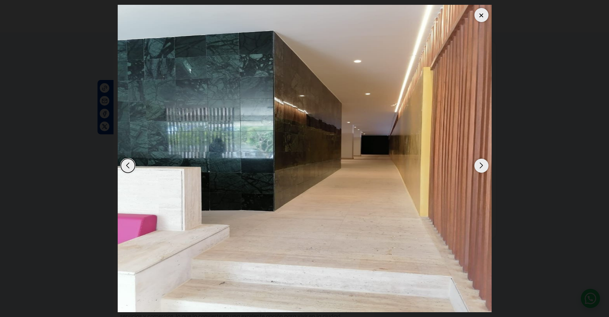
click at [125, 168] on div "Previous slide" at bounding box center [128, 166] width 14 height 14
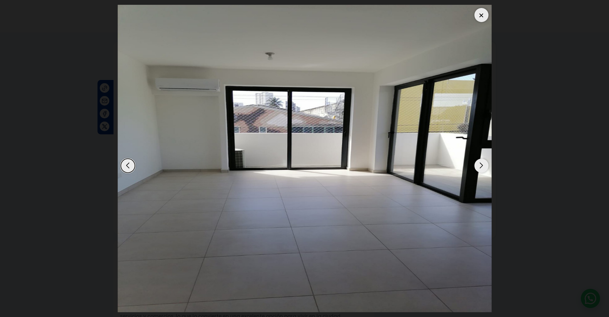
click at [480, 164] on div "Next slide" at bounding box center [481, 166] width 14 height 14
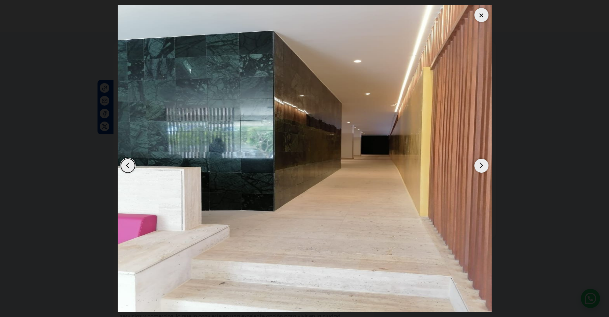
click at [480, 164] on div "Next slide" at bounding box center [481, 166] width 14 height 14
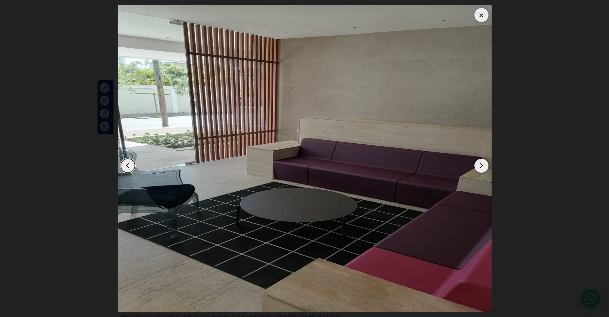
click at [480, 164] on div "Next slide" at bounding box center [481, 166] width 14 height 14
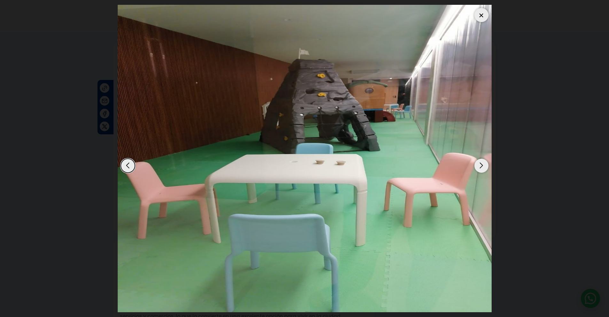
click at [480, 164] on div "Next slide" at bounding box center [481, 166] width 14 height 14
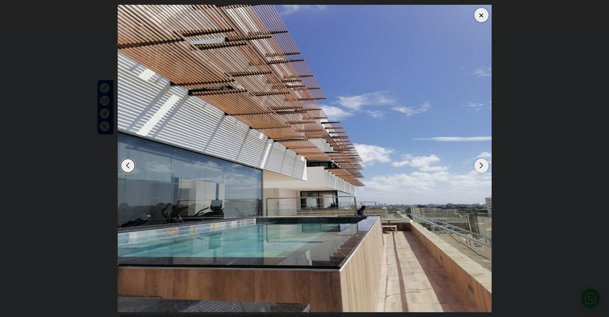
click at [480, 164] on div "Next slide" at bounding box center [481, 166] width 14 height 14
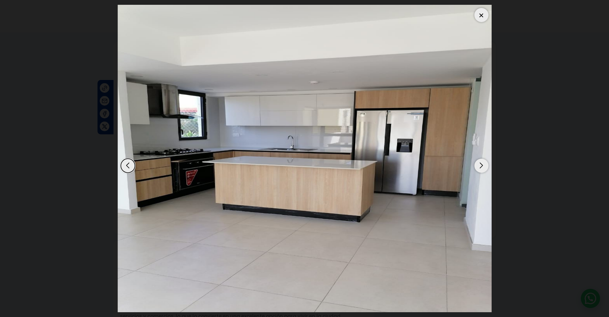
click at [483, 15] on div at bounding box center [481, 15] width 14 height 14
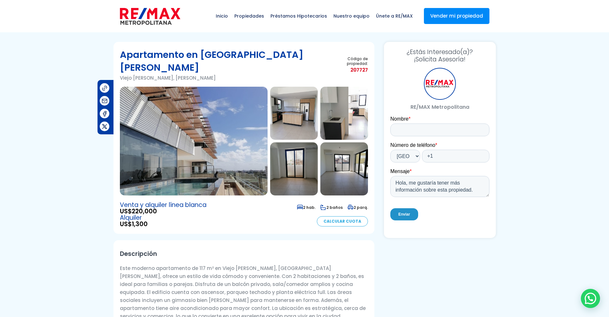
click at [300, 149] on img at bounding box center [294, 168] width 48 height 53
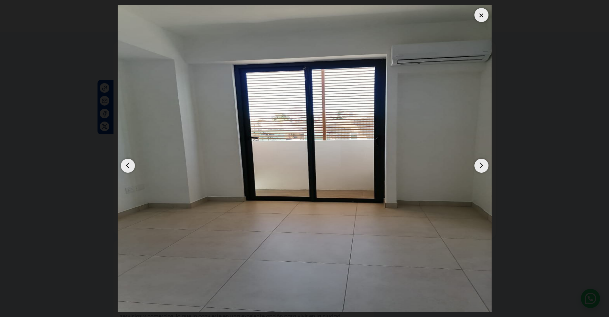
click at [477, 167] on div "Next slide" at bounding box center [481, 166] width 14 height 14
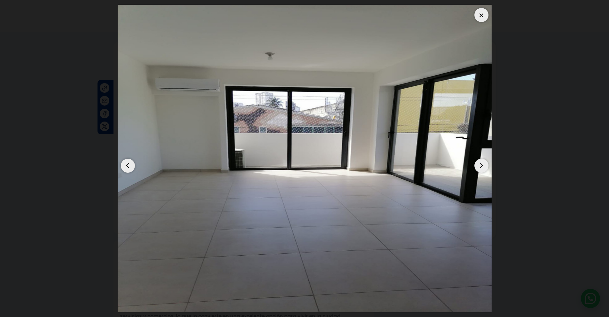
click at [477, 167] on div "Next slide" at bounding box center [481, 166] width 14 height 14
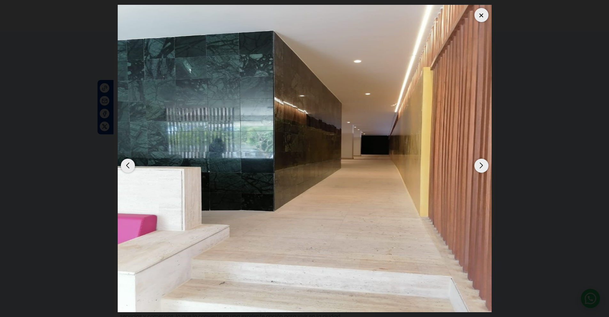
click at [477, 167] on div "Next slide" at bounding box center [481, 166] width 14 height 14
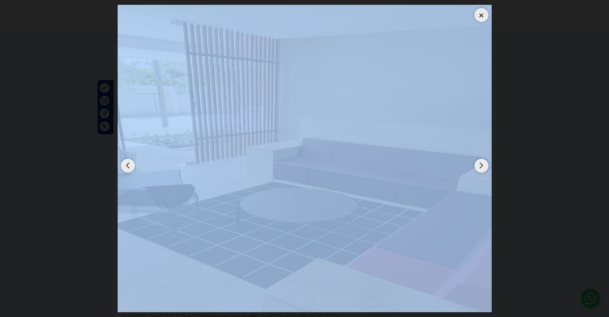
click at [477, 167] on div "Next slide" at bounding box center [481, 166] width 14 height 14
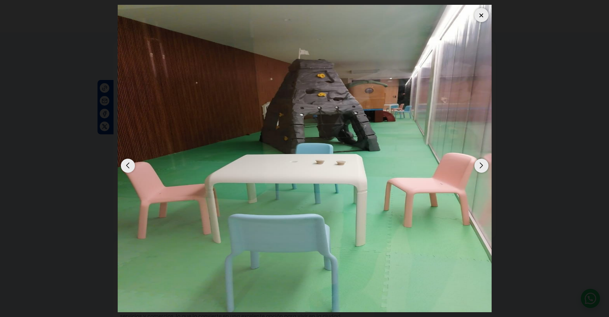
click at [496, 151] on dialog at bounding box center [305, 158] width 384 height 317
click at [481, 13] on div at bounding box center [481, 15] width 14 height 14
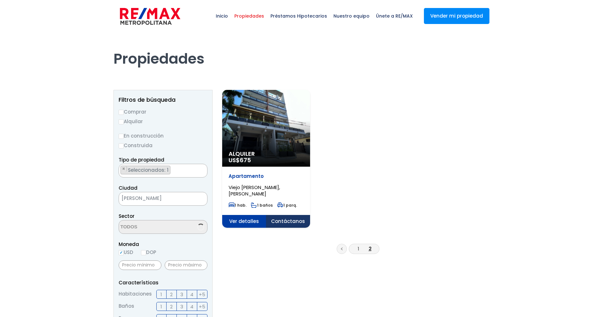
select select "16301"
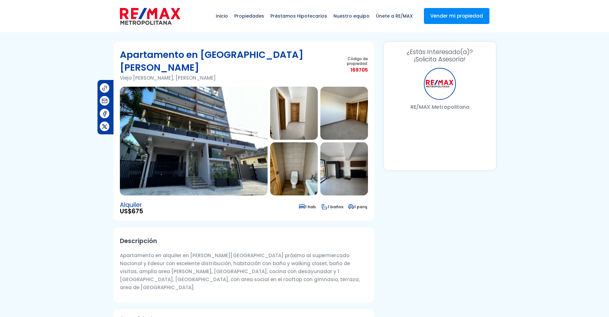
select select "US"
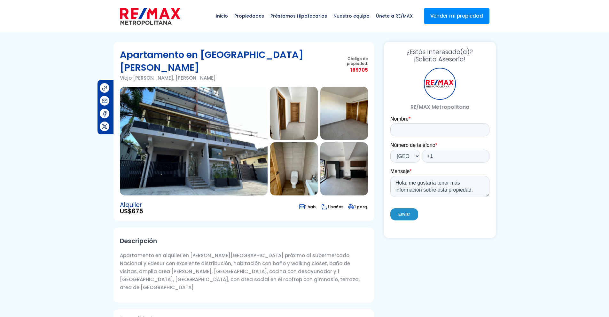
click at [232, 131] on img at bounding box center [194, 141] width 148 height 109
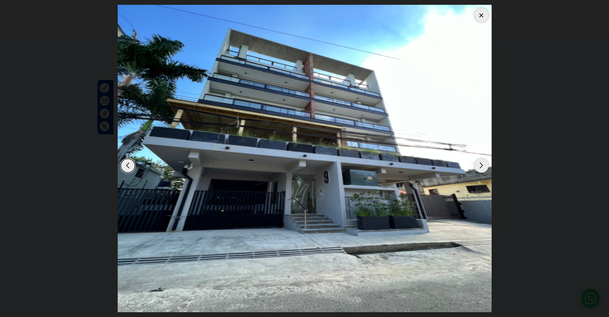
click at [480, 168] on div "Next slide" at bounding box center [481, 166] width 14 height 14
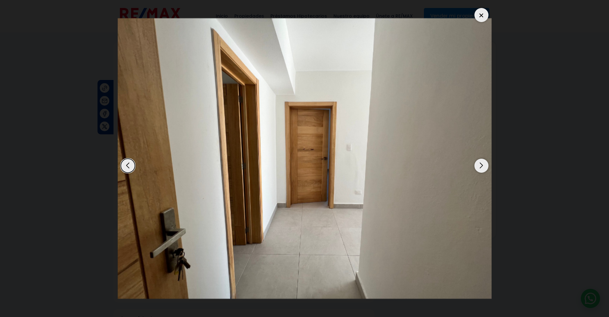
click at [480, 168] on div "Next slide" at bounding box center [481, 166] width 14 height 14
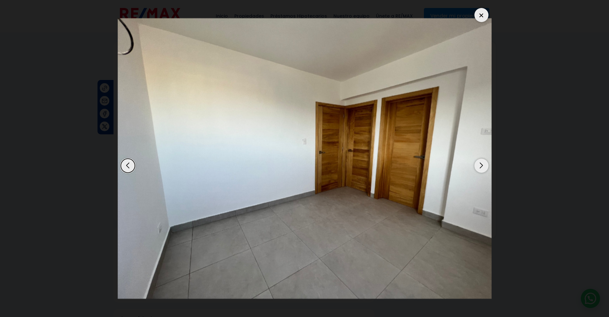
click at [480, 168] on div "Next slide" at bounding box center [481, 166] width 14 height 14
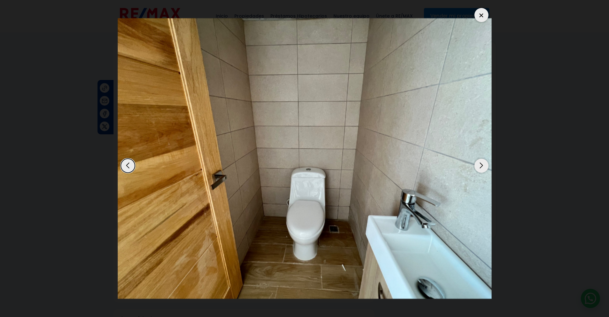
click at [480, 168] on div "Next slide" at bounding box center [481, 166] width 14 height 14
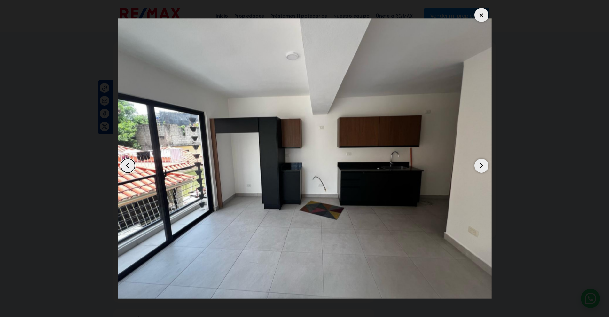
click at [480, 168] on div "Next slide" at bounding box center [481, 166] width 14 height 14
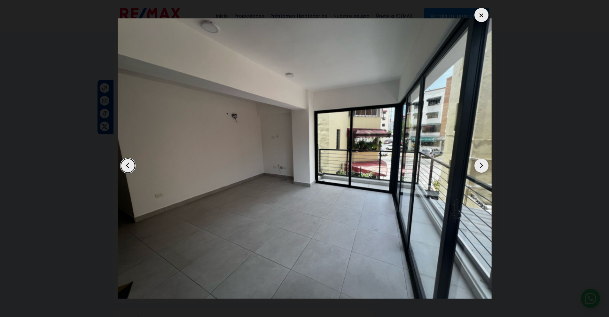
click at [480, 168] on div "Next slide" at bounding box center [481, 166] width 14 height 14
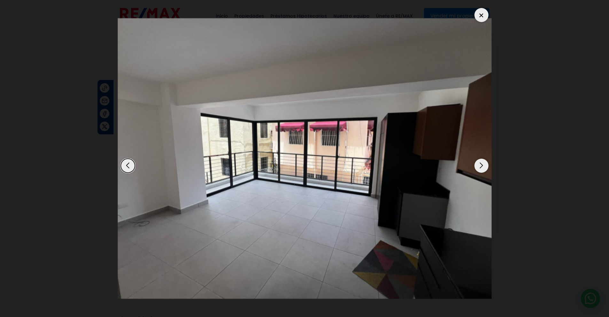
click at [480, 168] on div "Next slide" at bounding box center [481, 166] width 14 height 14
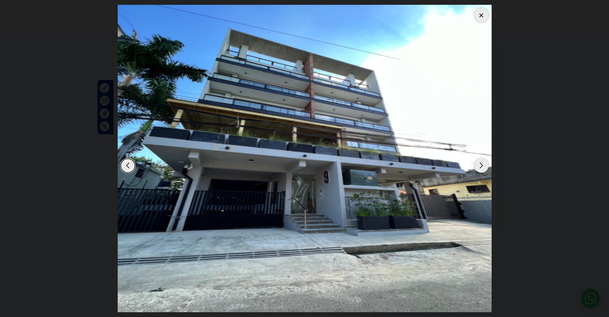
click at [479, 18] on div at bounding box center [481, 15] width 14 height 14
